Goal: Task Accomplishment & Management: Use online tool/utility

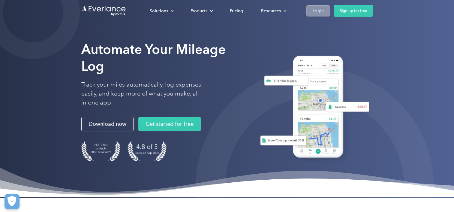
click at [316, 12] on div "Login" at bounding box center [318, 11] width 11 height 8
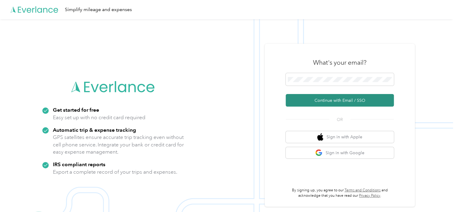
click at [336, 101] on button "Continue with Email / SSO" at bounding box center [339, 100] width 108 height 13
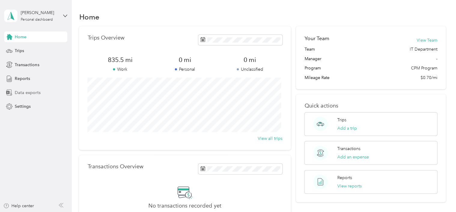
click at [32, 93] on span "Data exports" at bounding box center [28, 93] width 26 height 6
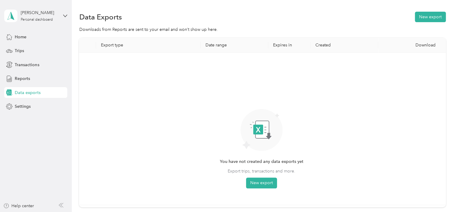
click at [449, 8] on div "Data Exports New export Downloads from Reports are sent to your email and won’t…" at bounding box center [262, 130] width 381 height 261
click at [426, 14] on button "New export" at bounding box center [429, 17] width 31 height 11
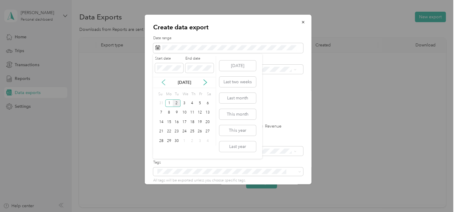
click at [163, 82] on icon at bounding box center [163, 83] width 6 height 6
click at [199, 101] on div "1" at bounding box center [200, 104] width 8 height 8
click at [163, 149] on div "31" at bounding box center [161, 151] width 8 height 8
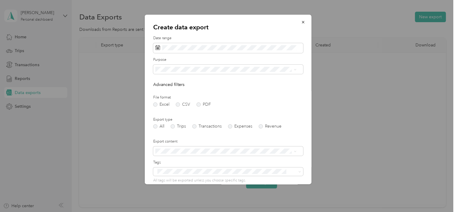
click at [165, 91] on span "[PERSON_NAME] Supply" at bounding box center [181, 90] width 48 height 5
click at [173, 126] on label "Trips" at bounding box center [177, 127] width 15 height 4
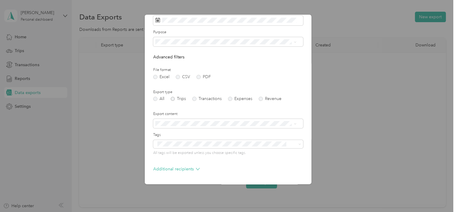
scroll to position [48, 0]
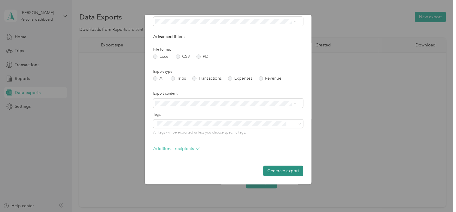
click at [265, 170] on button "Generate export" at bounding box center [283, 171] width 40 height 11
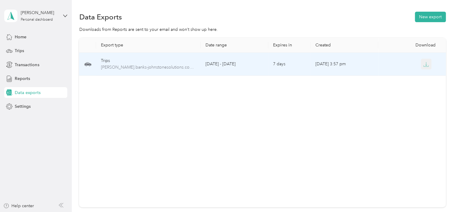
click at [424, 64] on icon "button" at bounding box center [425, 64] width 5 height 5
